Goal: Check status: Check status

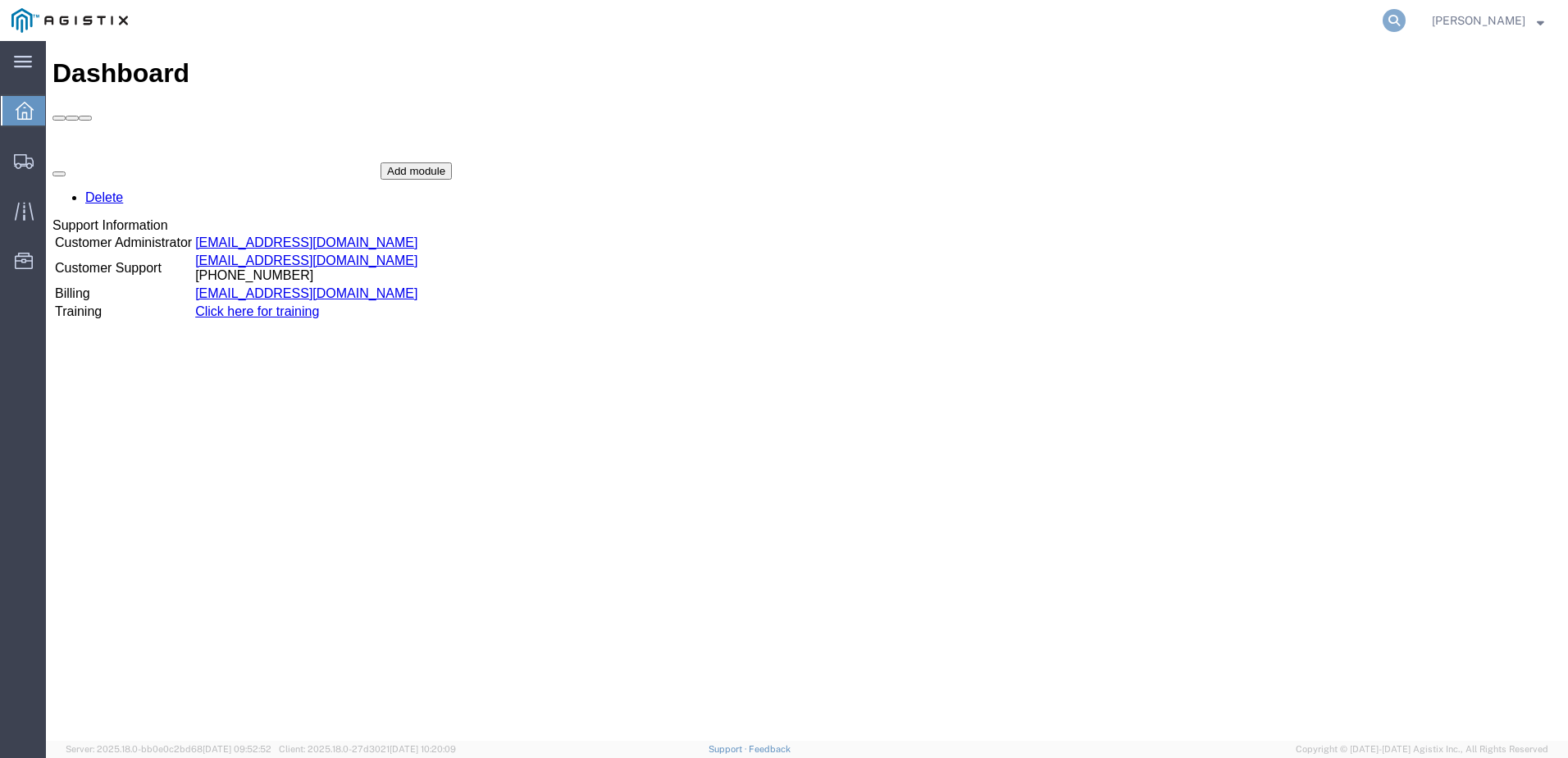
click at [1405, 28] on icon at bounding box center [1394, 20] width 23 height 23
paste input "56732115"
type input "56732115"
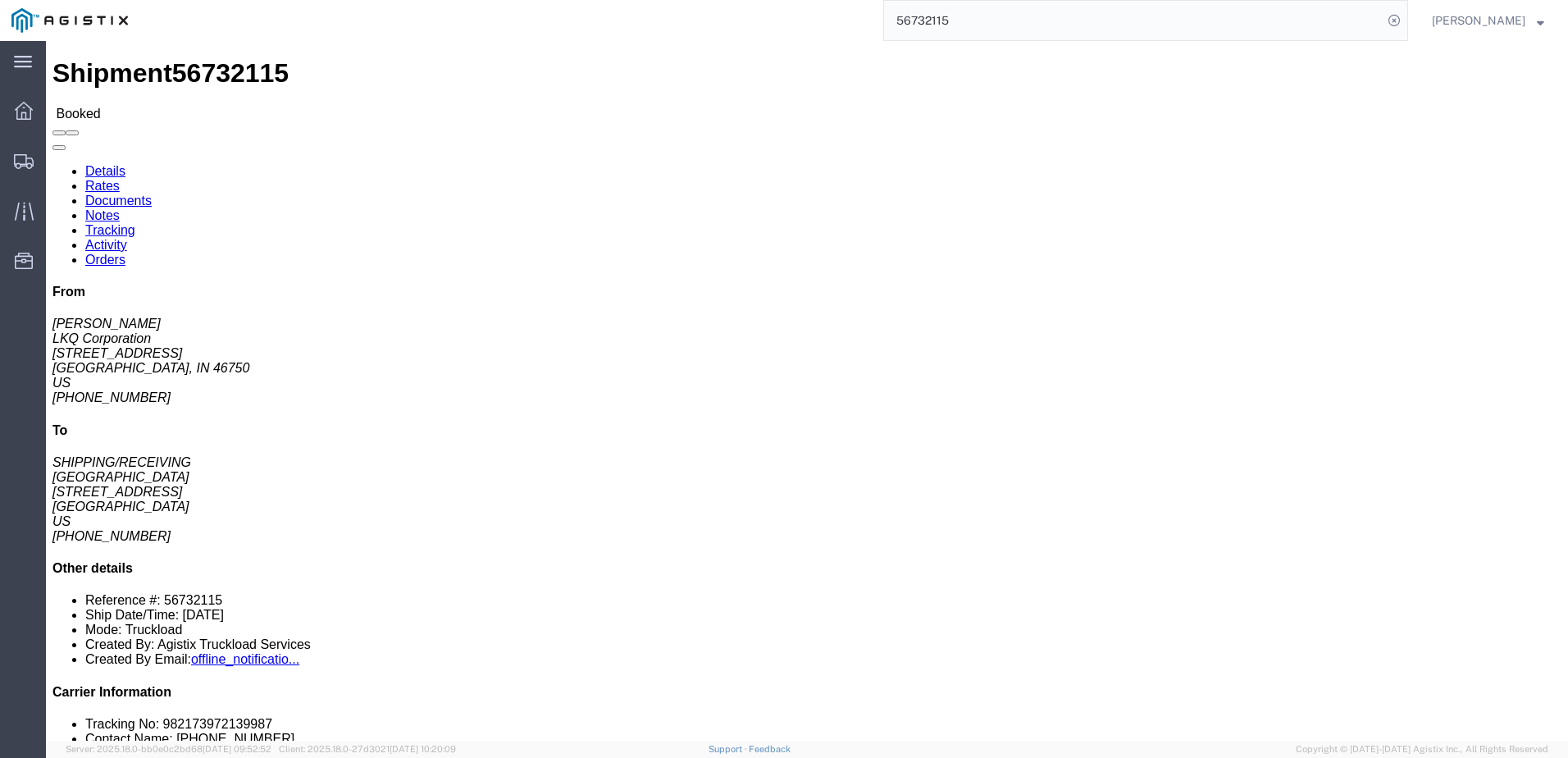
click link "Activity"
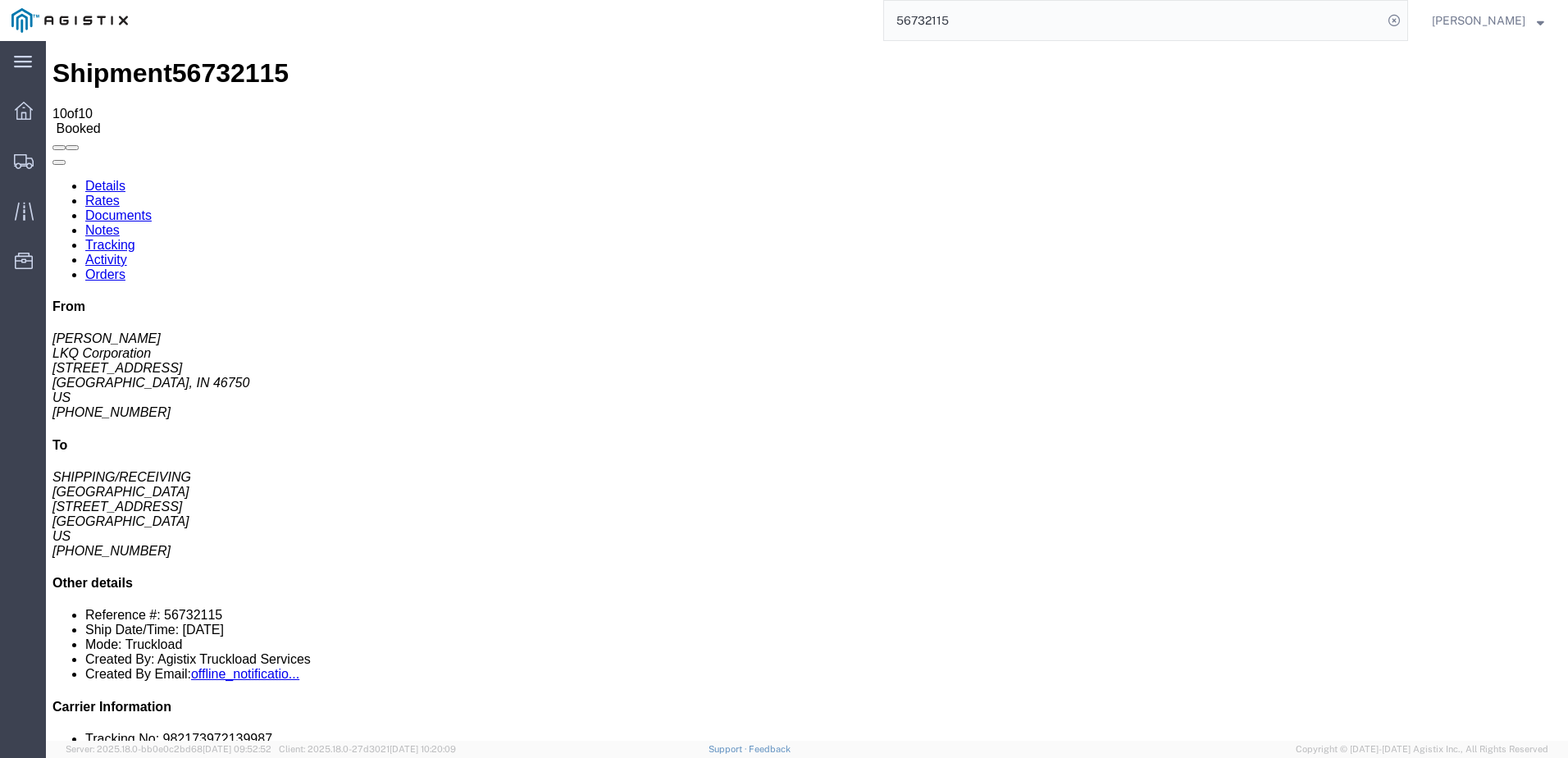
click at [135, 238] on link "Tracking" at bounding box center [110, 244] width 50 height 14
click at [128, 252] on link "Activity" at bounding box center [105, 259] width 42 height 14
click at [135, 238] on link "Tracking" at bounding box center [110, 244] width 50 height 14
click at [128, 252] on link "Activity" at bounding box center [105, 259] width 42 height 14
click at [120, 223] on link "Notes" at bounding box center [102, 229] width 34 height 14
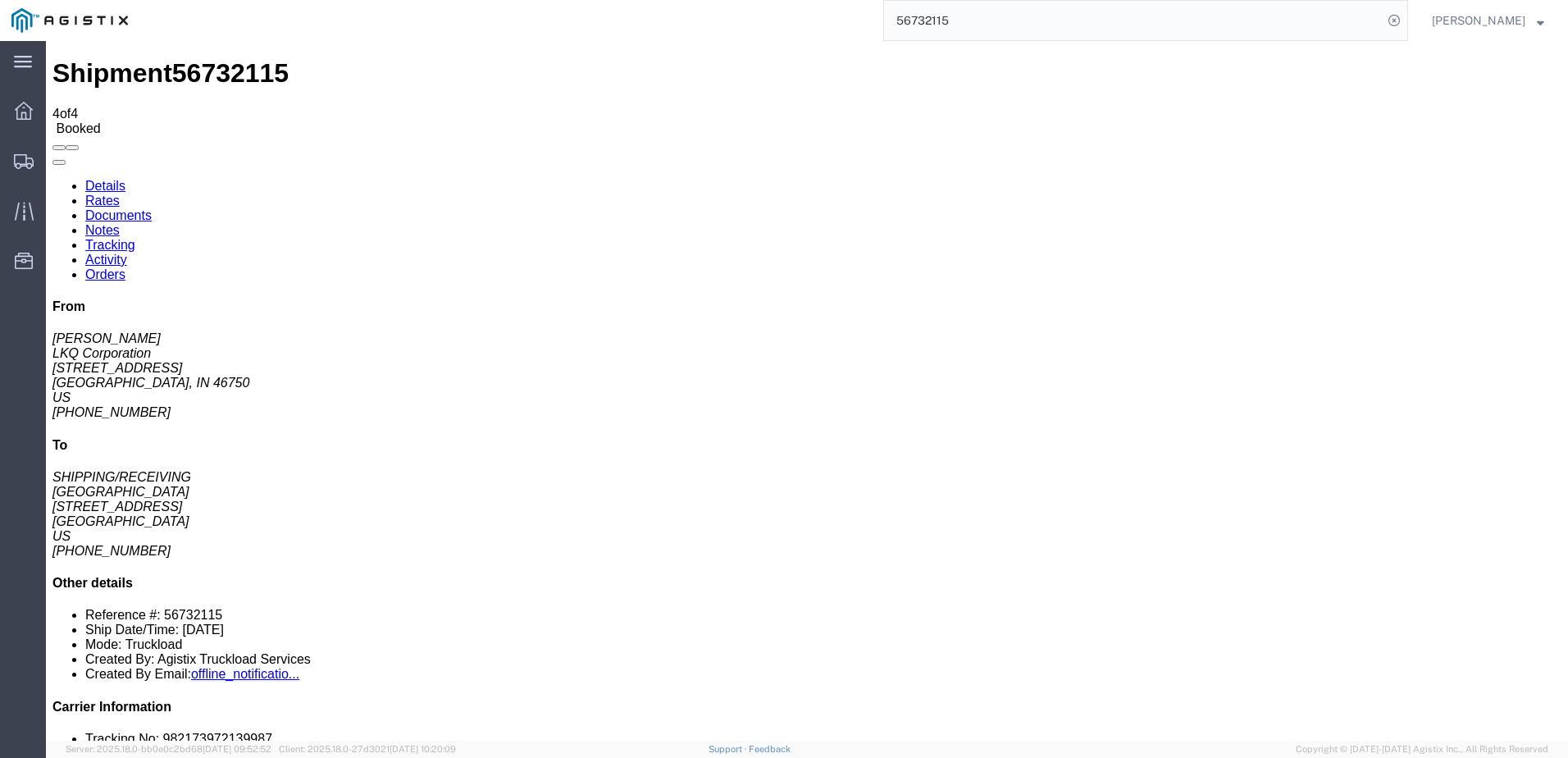
click at [135, 238] on link "Tracking" at bounding box center [110, 244] width 50 height 14
click at [126, 267] on link "Orders" at bounding box center [104, 274] width 40 height 14
click at [135, 238] on link "Tracking" at bounding box center [110, 244] width 50 height 14
click at [128, 252] on link "Activity" at bounding box center [105, 259] width 42 height 14
click at [120, 223] on link "Notes" at bounding box center [102, 229] width 34 height 14
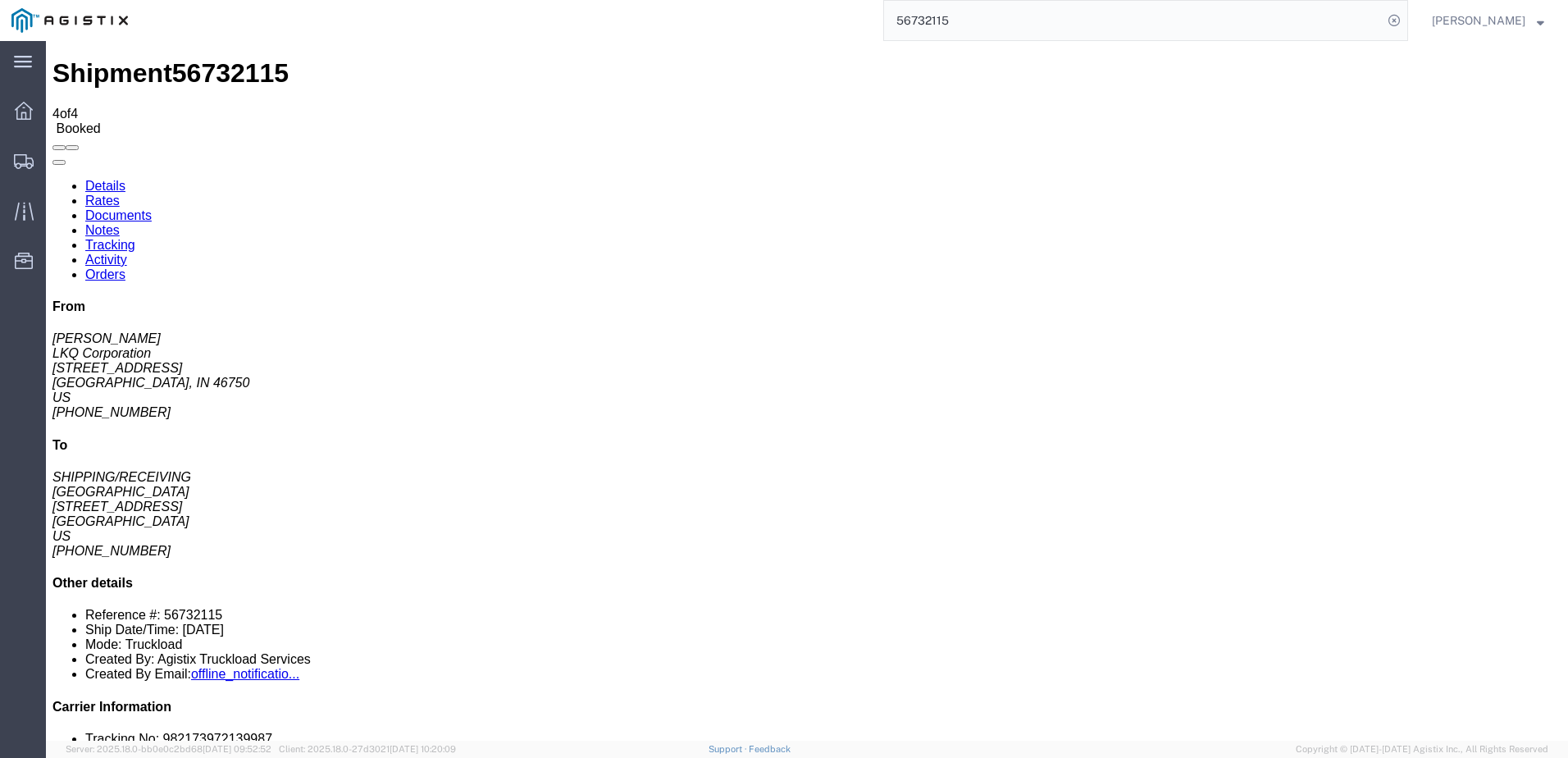
drag, startPoint x: 748, startPoint y: 223, endPoint x: 760, endPoint y: 223, distance: 12.0
drag, startPoint x: 761, startPoint y: 223, endPoint x: 817, endPoint y: 384, distance: 170.5
click at [152, 208] on link "Documents" at bounding box center [118, 214] width 67 height 14
